Goal: Task Accomplishment & Management: Use online tool/utility

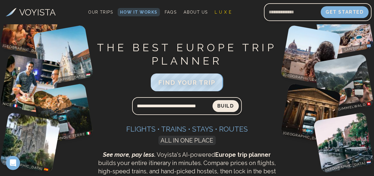
scroll to position [0, 3]
type input "**********"
click at [212, 100] on button "Build" at bounding box center [225, 106] width 26 height 12
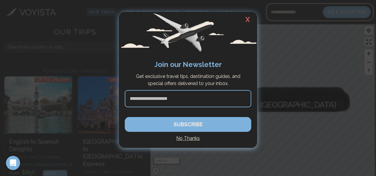
click at [187, 139] on h4 "No Thanks" at bounding box center [188, 137] width 126 height 7
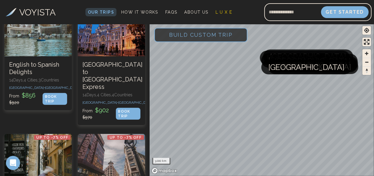
scroll to position [77, 0]
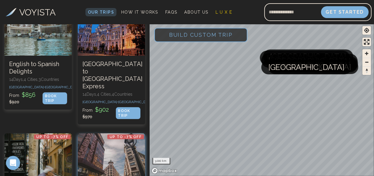
click at [142, 133] on div at bounding box center [111, 161] width 67 height 57
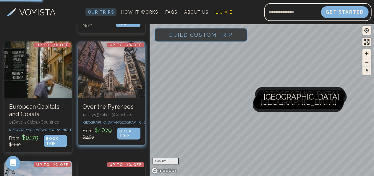
scroll to position [170, 0]
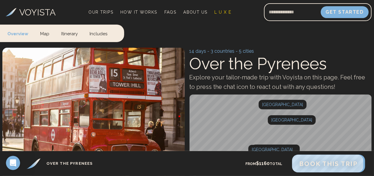
scroll to position [93, 0]
